Goal: Task Accomplishment & Management: Use online tool/utility

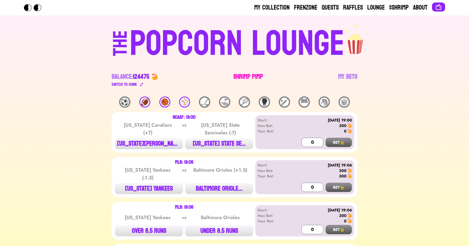
click at [245, 76] on link "Shrimp Pimp" at bounding box center [248, 79] width 30 height 15
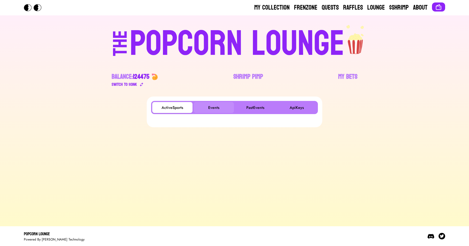
click at [213, 106] on button "Events" at bounding box center [214, 107] width 40 height 11
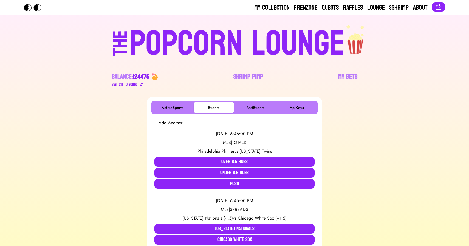
click at [194, 36] on div "POPCORN LOUNGE" at bounding box center [237, 43] width 215 height 35
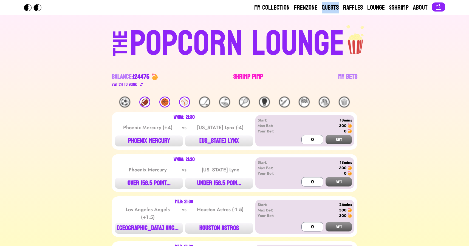
click at [247, 79] on link "Shrimp Pimp" at bounding box center [248, 79] width 30 height 15
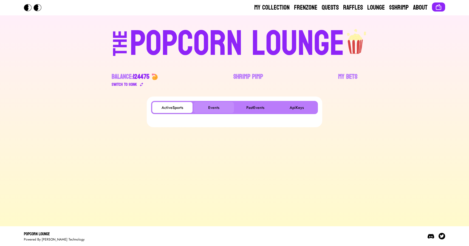
click at [216, 104] on button "Events" at bounding box center [214, 107] width 40 height 11
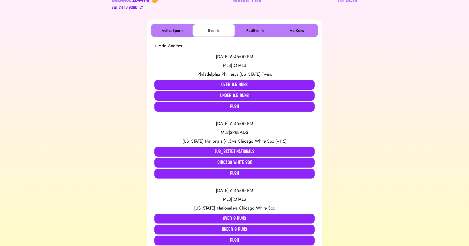
scroll to position [128, 0]
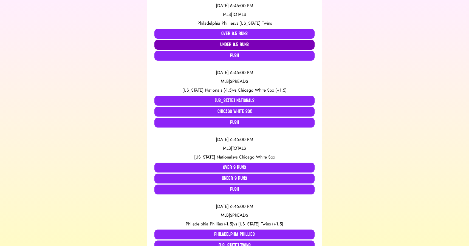
click at [225, 45] on button "Under 8.5 Runs" at bounding box center [234, 45] width 160 height 10
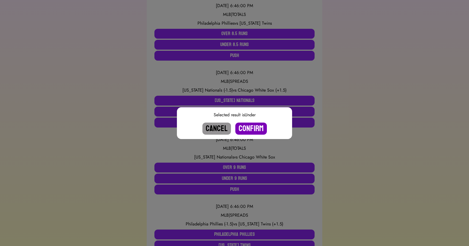
click at [247, 131] on button "Confirm" at bounding box center [251, 129] width 32 height 12
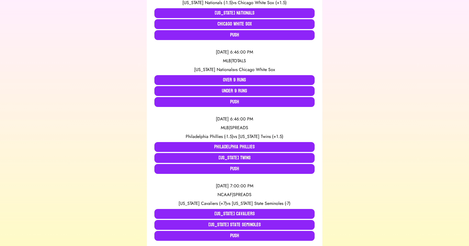
scroll to position [149, 0]
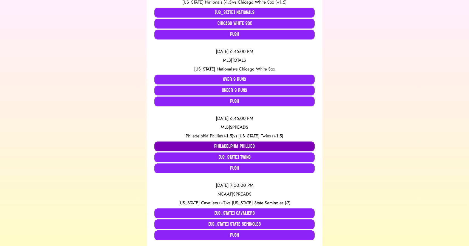
click at [192, 146] on button "Philadelphia Phillies" at bounding box center [234, 147] width 160 height 10
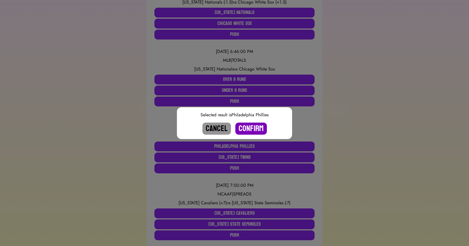
click at [247, 130] on button "Confirm" at bounding box center [251, 129] width 32 height 12
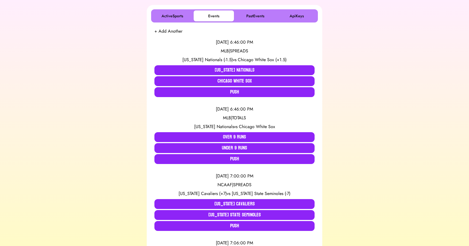
scroll to position [0, 0]
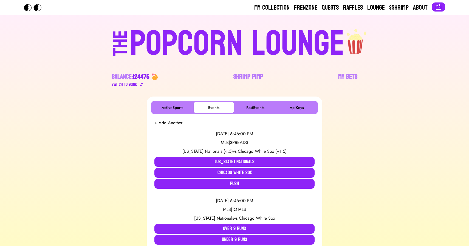
click at [227, 36] on div "POPCORN LOUNGE" at bounding box center [237, 43] width 215 height 35
